Goal: Book appointment/travel/reservation

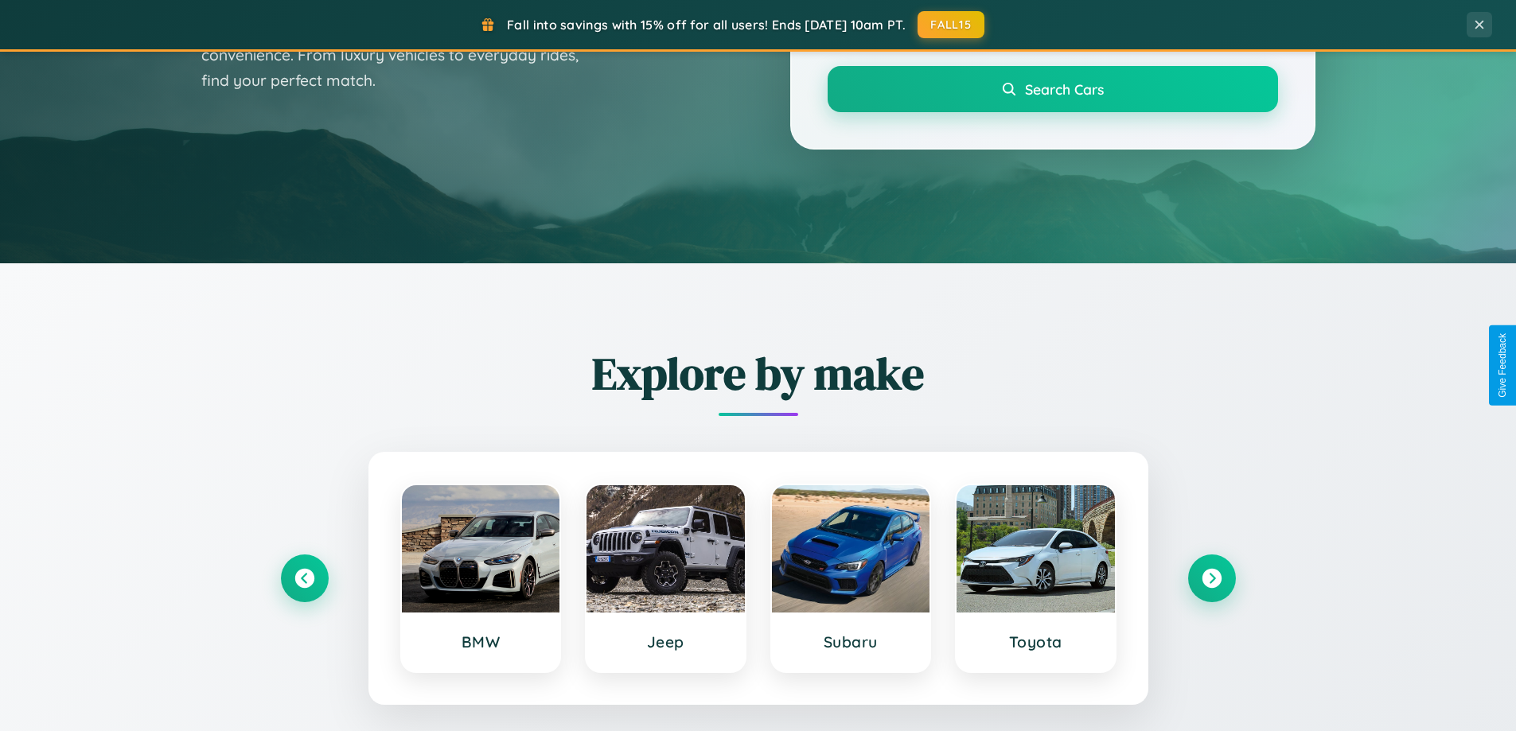
scroll to position [686, 0]
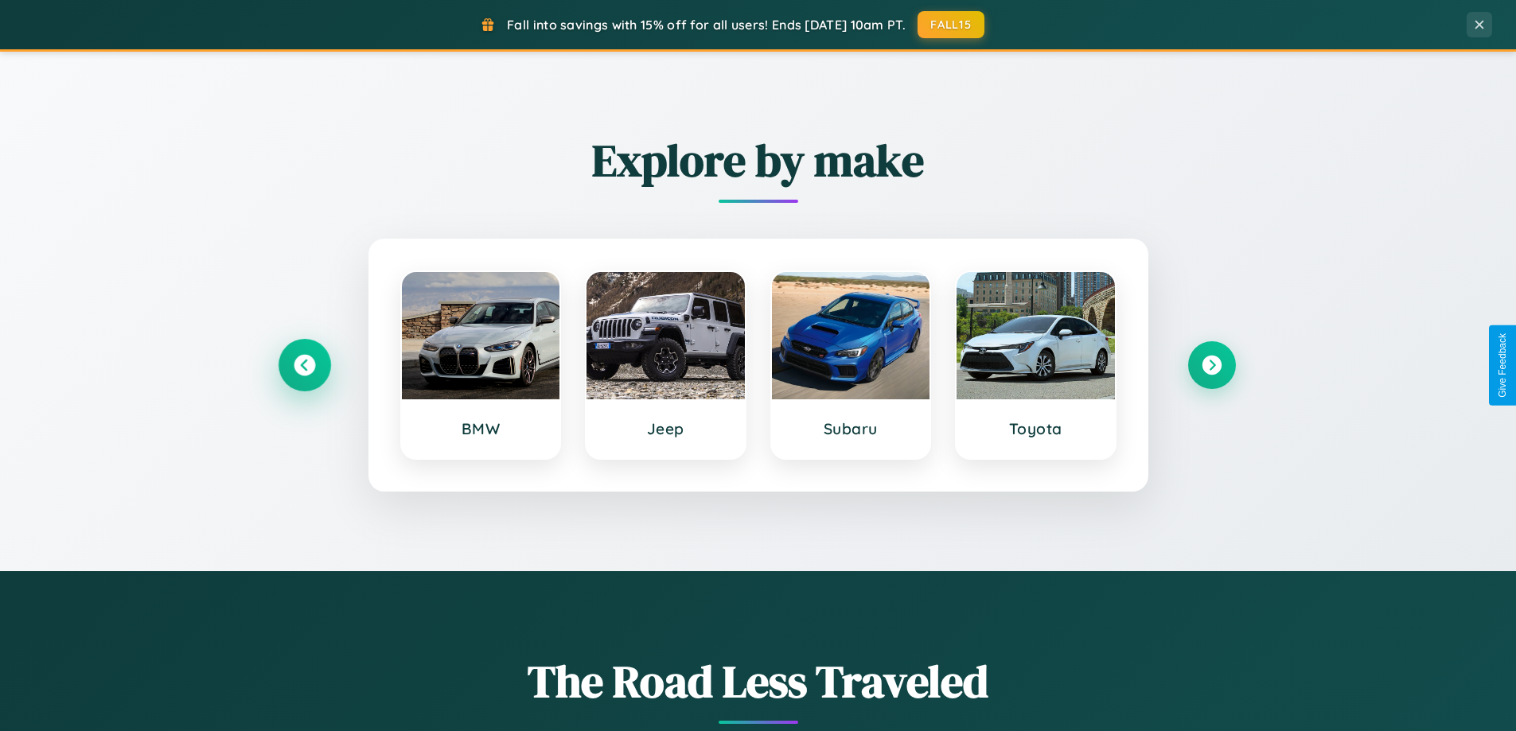
click at [304, 365] on icon at bounding box center [304, 365] width 21 height 21
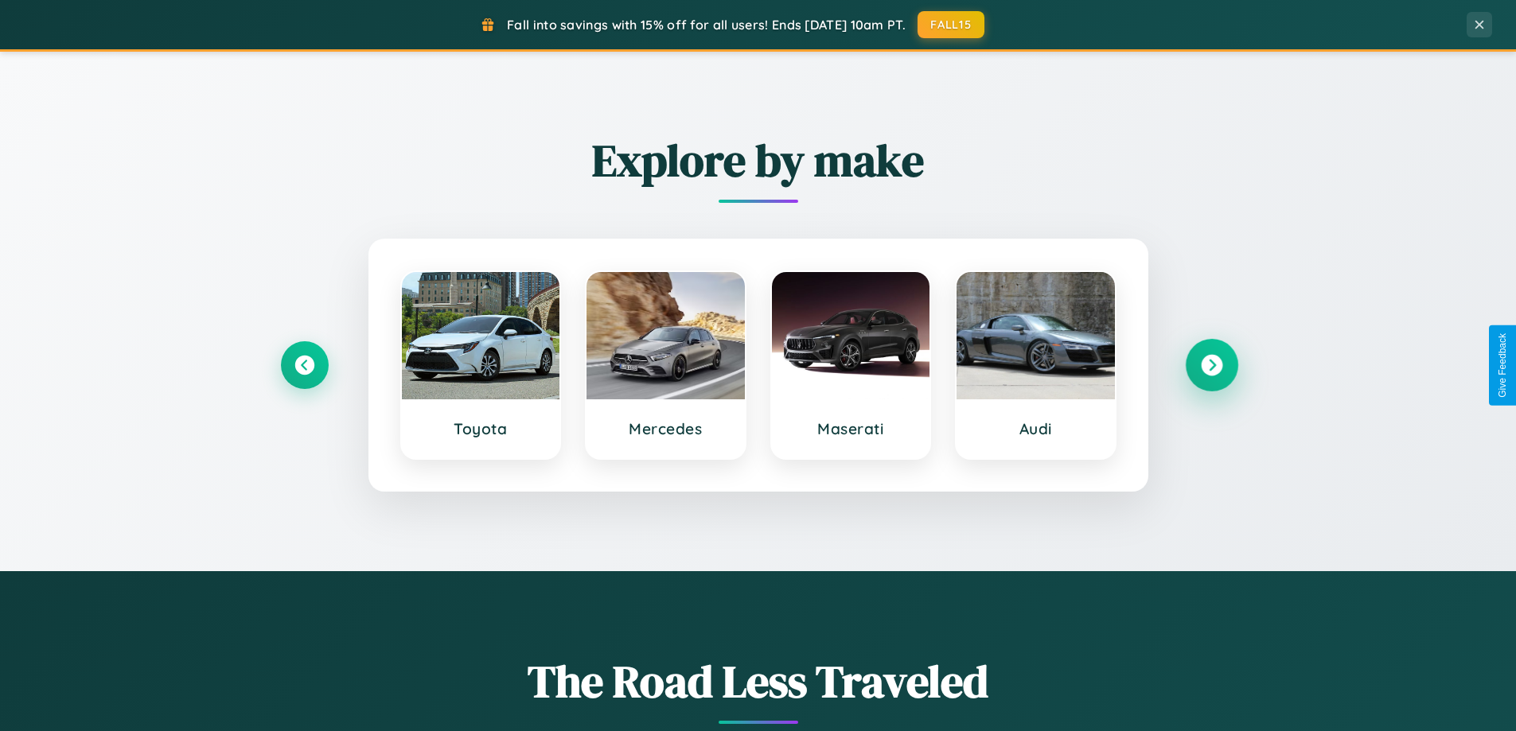
click at [1211, 365] on icon at bounding box center [1211, 365] width 21 height 21
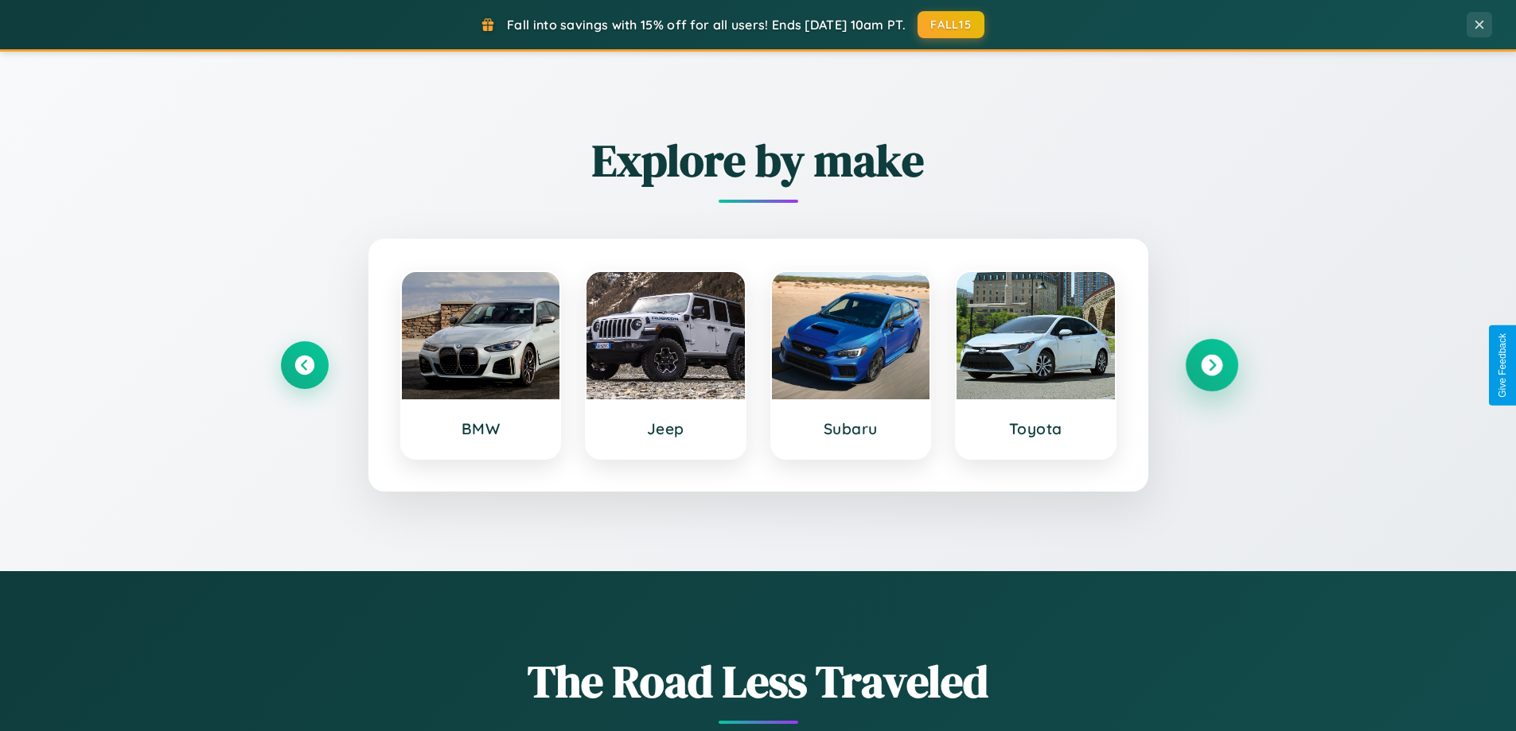
click at [1211, 365] on icon at bounding box center [1211, 365] width 21 height 21
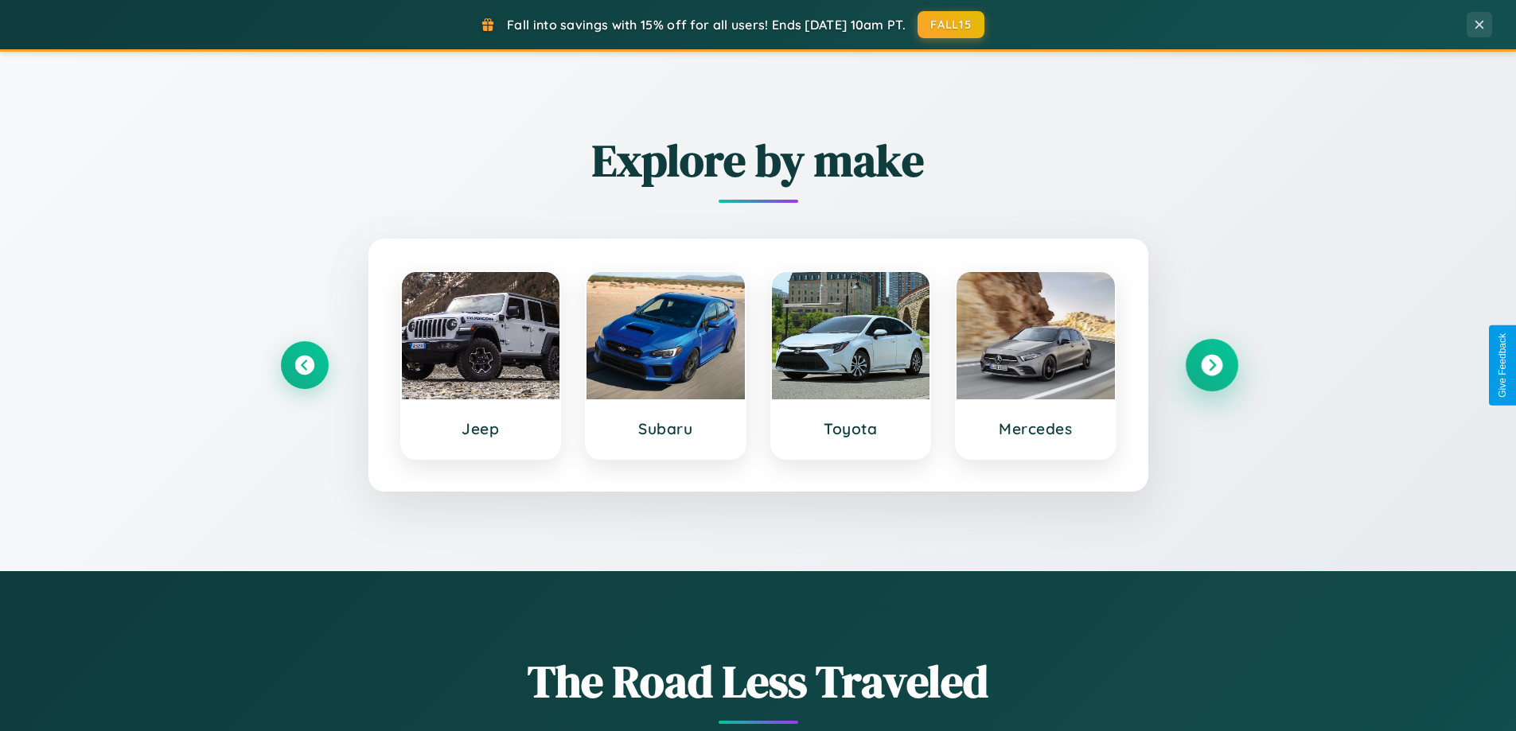
click at [1211, 365] on icon at bounding box center [1211, 365] width 21 height 21
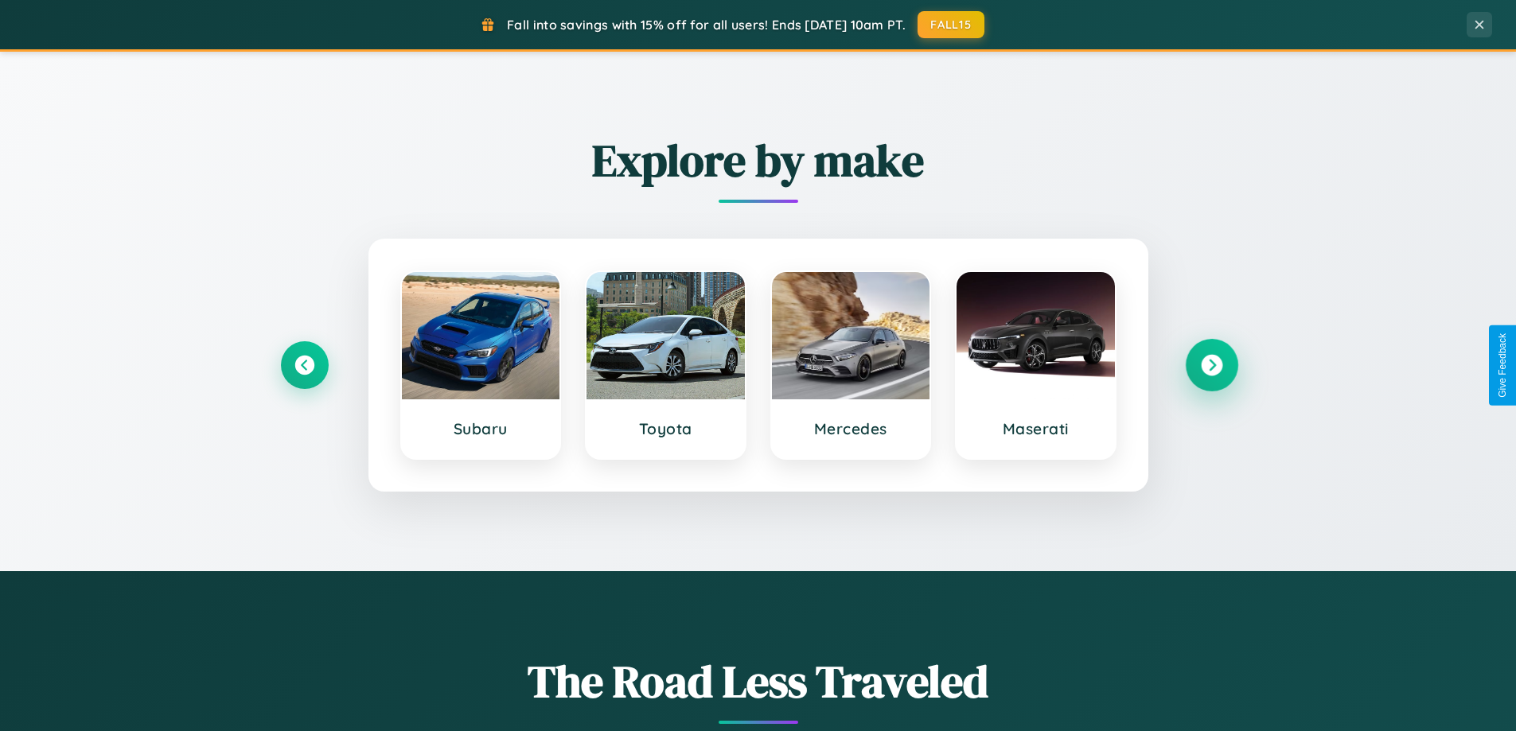
click at [1211, 365] on icon at bounding box center [1211, 365] width 21 height 21
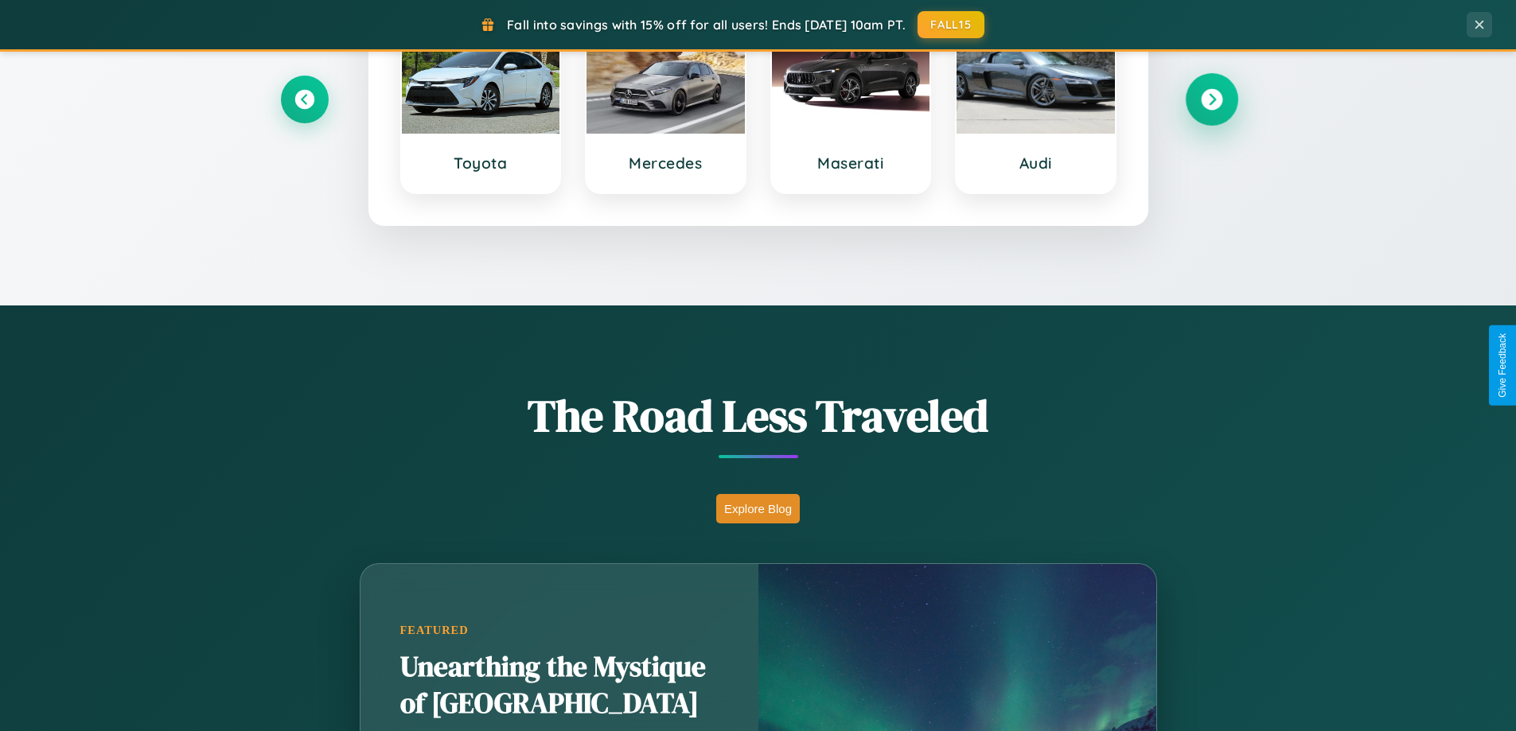
scroll to position [2557, 0]
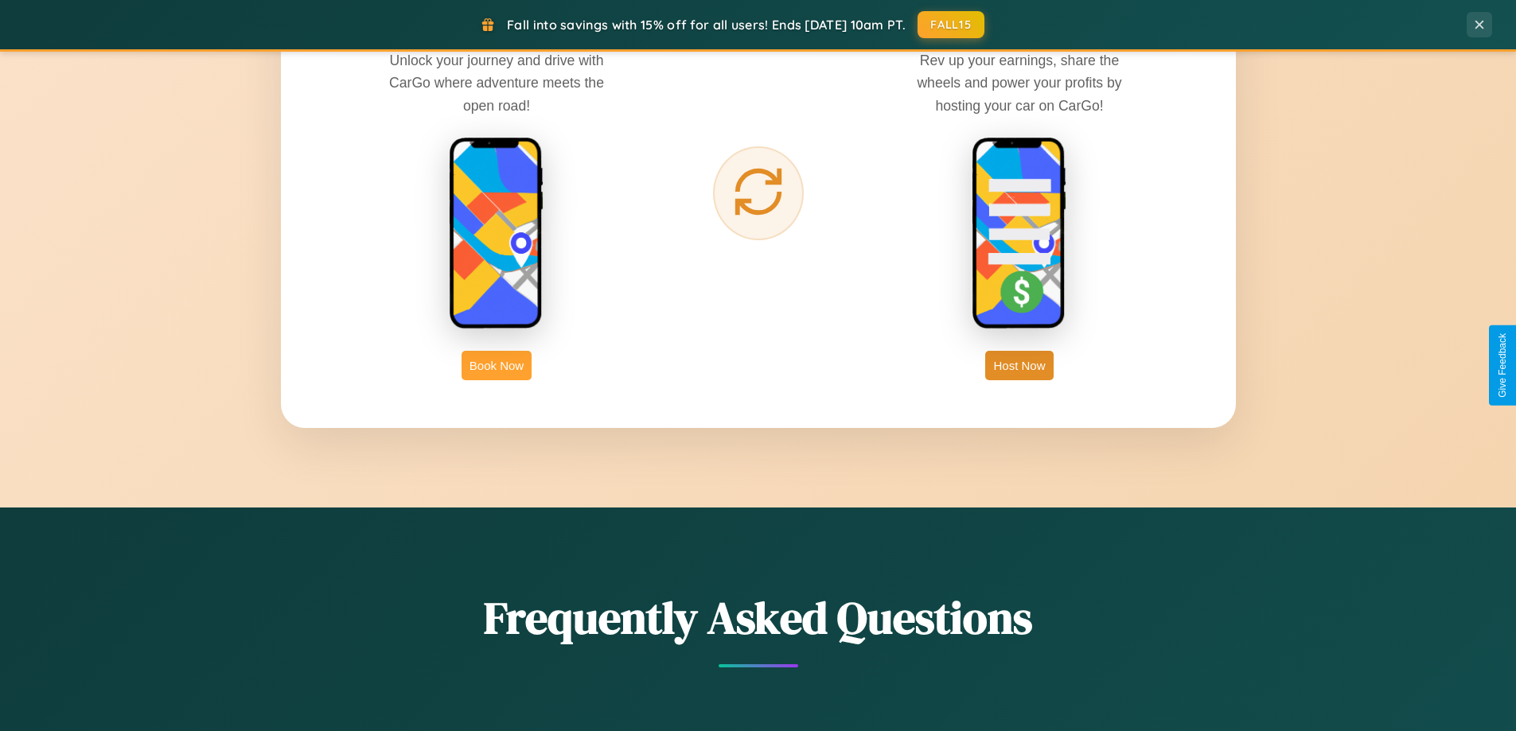
click at [497, 365] on button "Book Now" at bounding box center [497, 365] width 70 height 29
